Goal: Find specific page/section: Find specific page/section

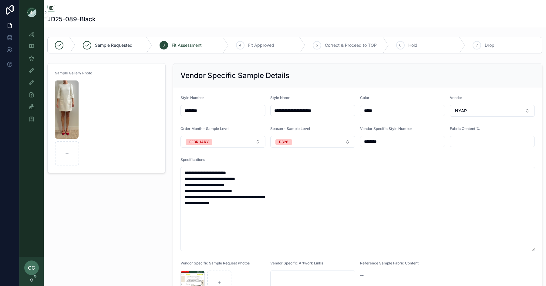
scroll to position [192, 0]
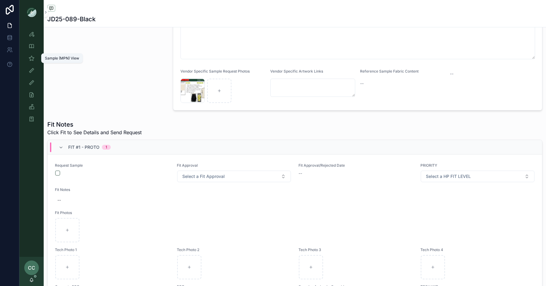
click at [31, 59] on icon "scrollable content" at bounding box center [32, 58] width 6 height 6
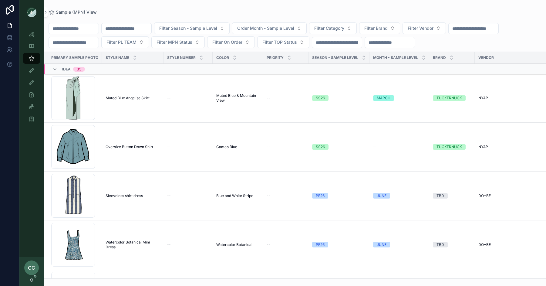
click at [87, 31] on input "scrollable content" at bounding box center [74, 28] width 50 height 8
type input "*******"
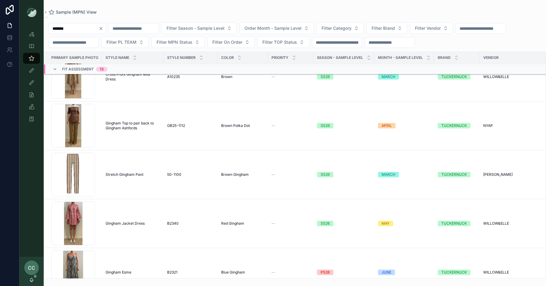
scroll to position [1015, 0]
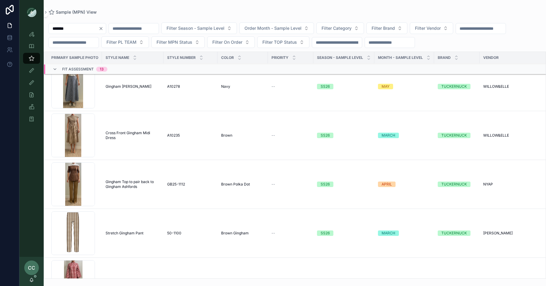
click at [131, 133] on span "Cross Front Gingham Midi Dress" at bounding box center [133, 135] width 54 height 10
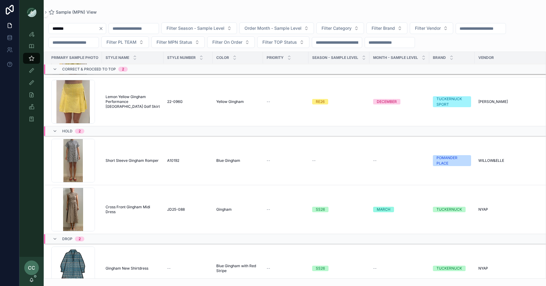
scroll to position [1518, 0]
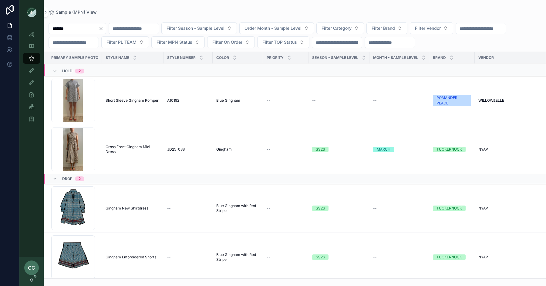
click at [131, 147] on span "Cross Front Gingham Midi Dress" at bounding box center [133, 149] width 54 height 10
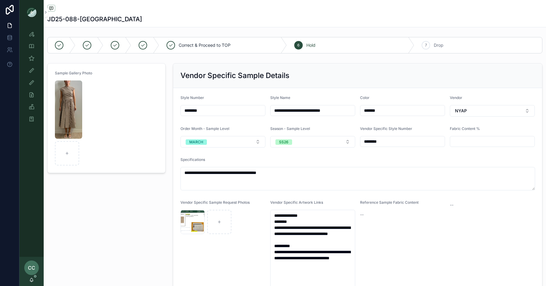
click at [60, 108] on img "scrollable content" at bounding box center [68, 109] width 27 height 58
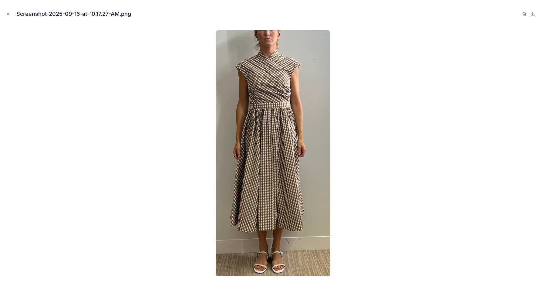
click at [533, 15] on icon at bounding box center [532, 15] width 3 height 1
